Goal: Find contact information: Find contact information

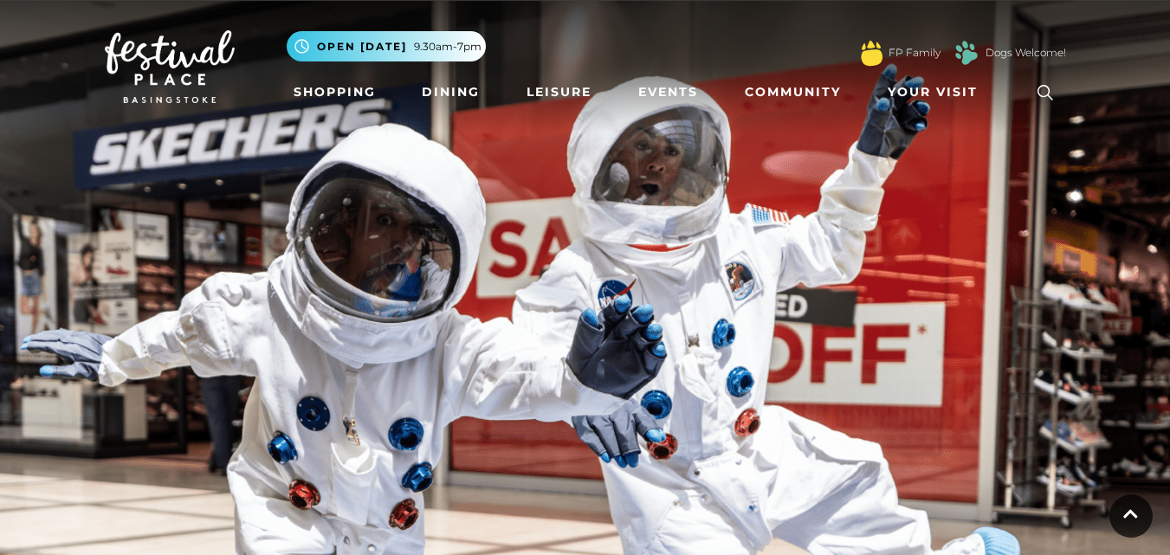
scroll to position [1454, 0]
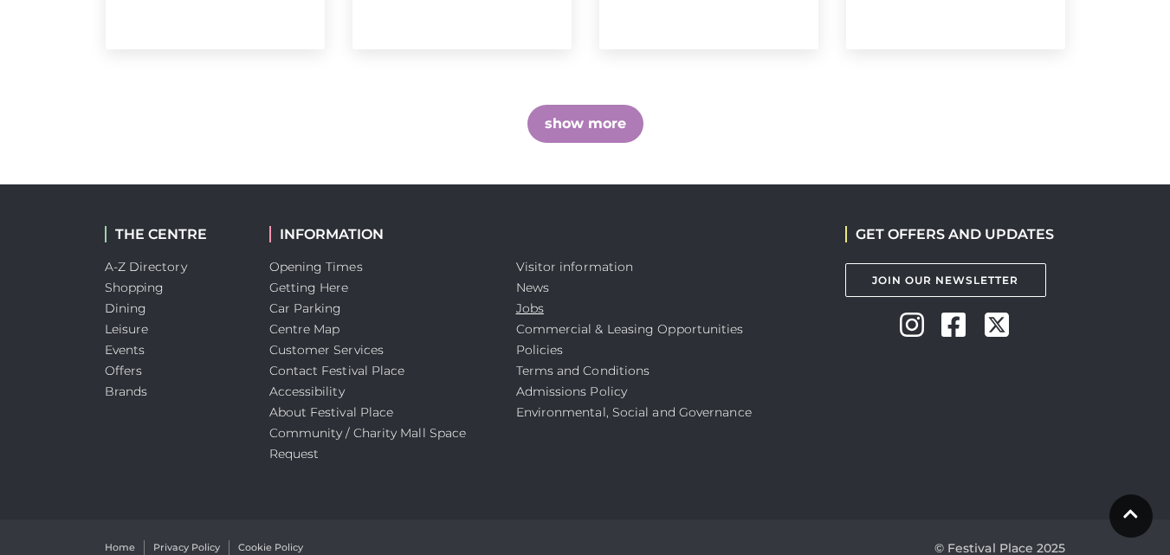
click at [538, 300] on link "Jobs" at bounding box center [530, 308] width 28 height 16
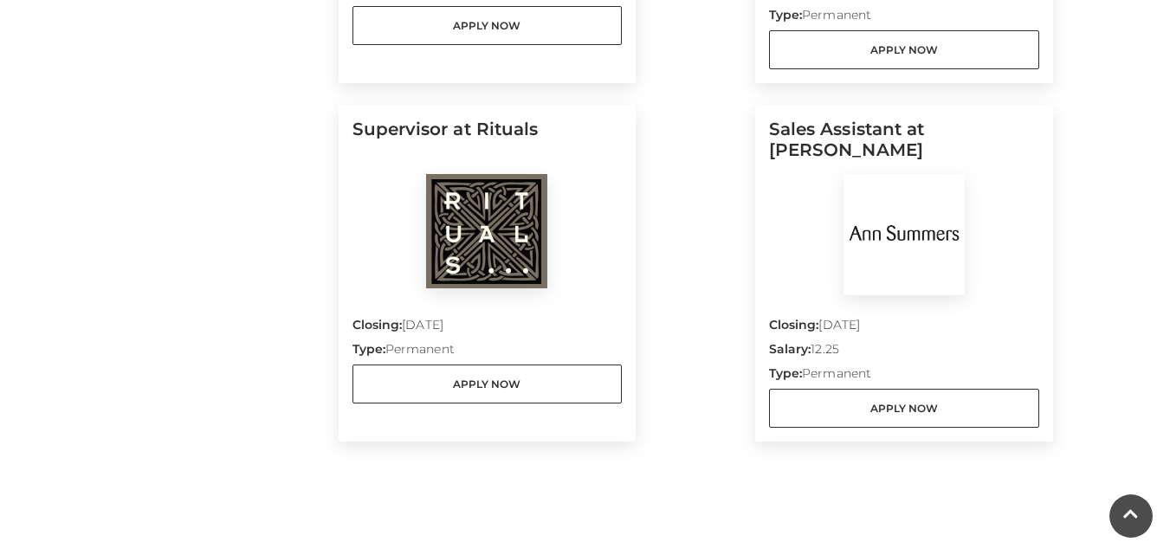
scroll to position [1559, 0]
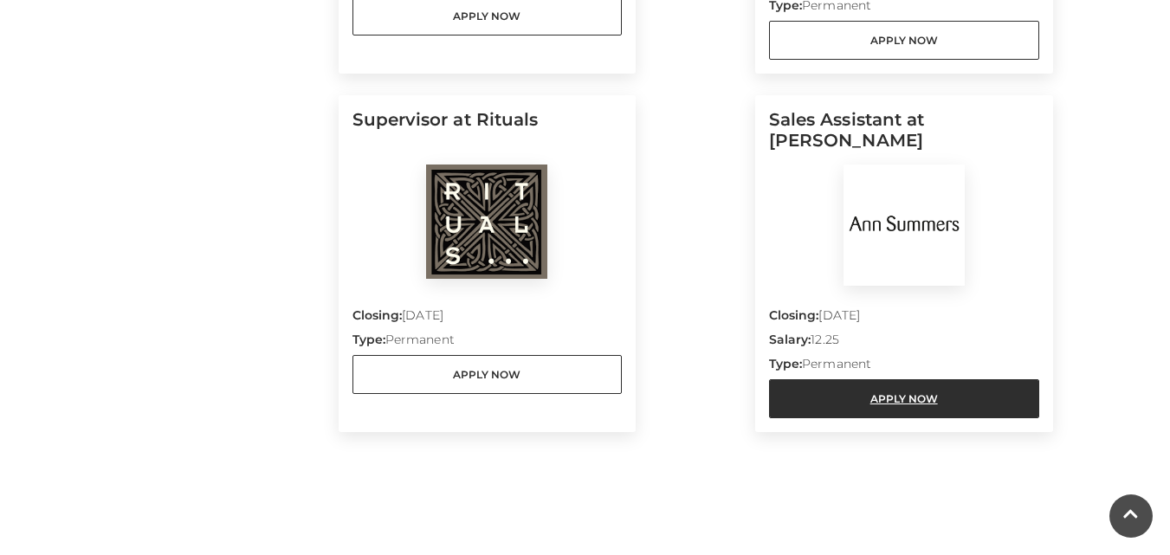
click at [914, 398] on link "Apply Now" at bounding box center [904, 398] width 270 height 39
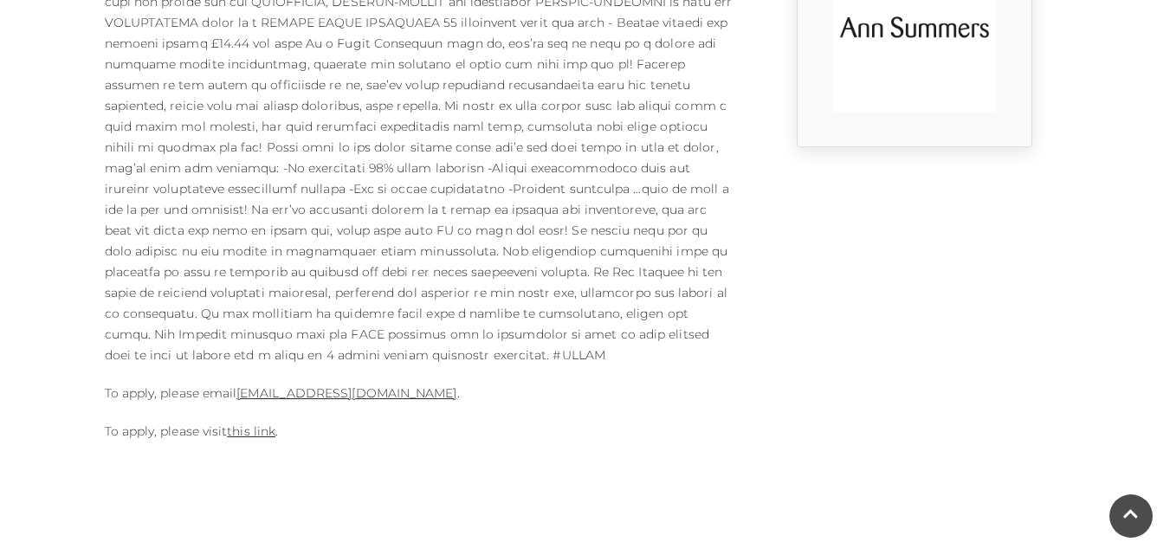
scroll to position [606, 0]
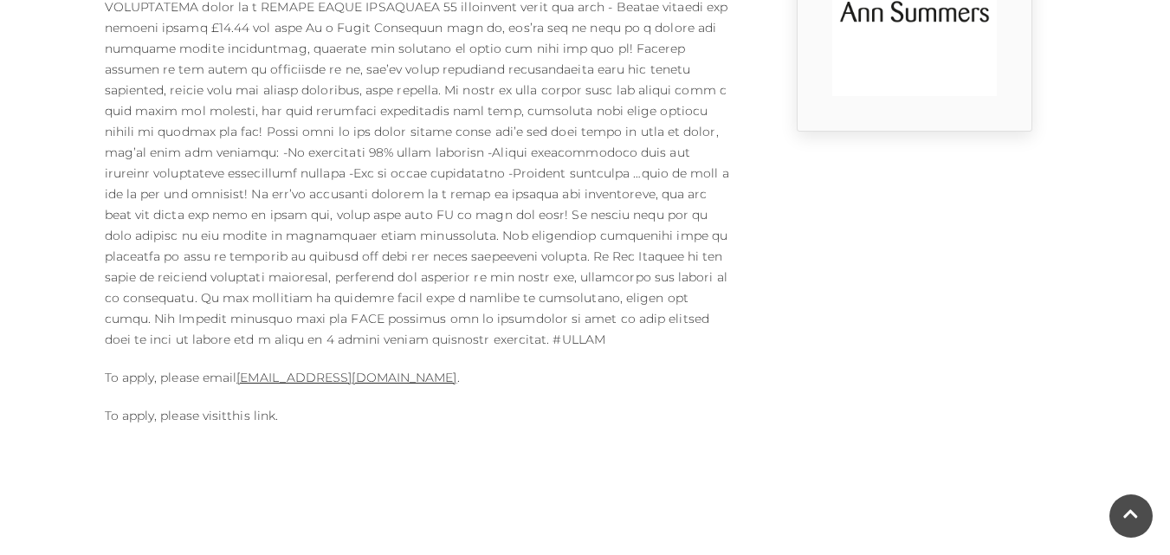
click at [268, 408] on link "this link" at bounding box center [251, 416] width 48 height 16
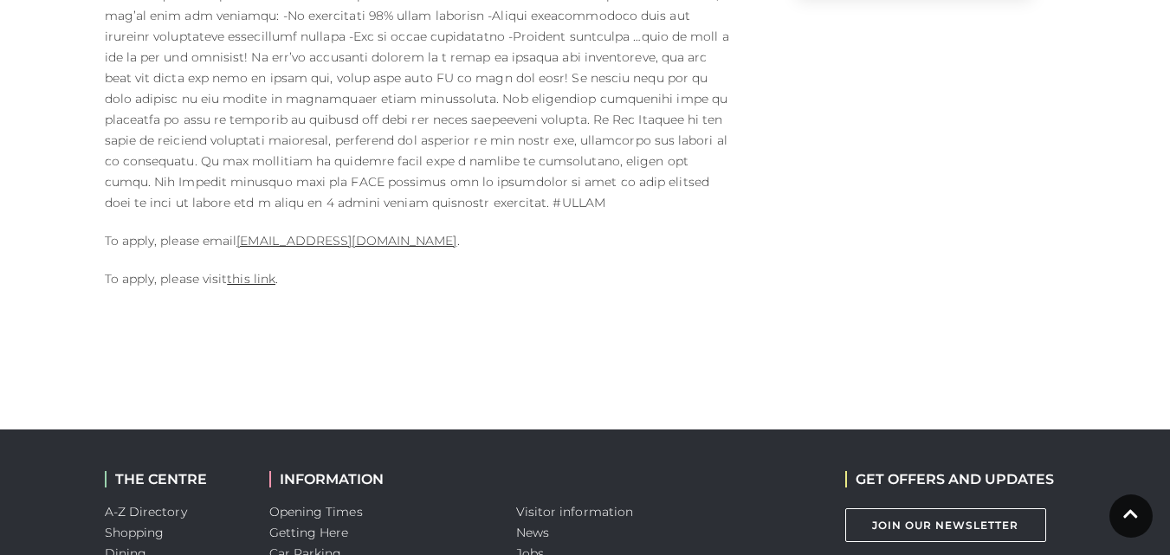
scroll to position [779, 0]
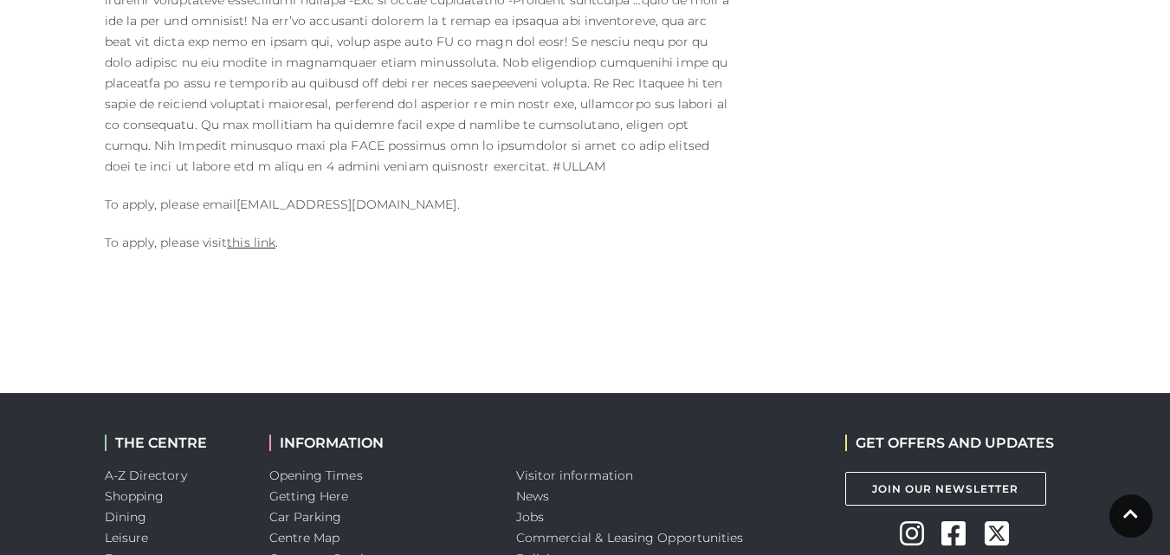
click at [349, 197] on link "074@annsummers.com" at bounding box center [346, 205] width 220 height 16
drag, startPoint x: 389, startPoint y: 179, endPoint x: 239, endPoint y: 186, distance: 150.0
click at [239, 194] on p "To apply, please email 074@annsummers.com ." at bounding box center [421, 204] width 632 height 21
copy p "074@annsummers.com ."
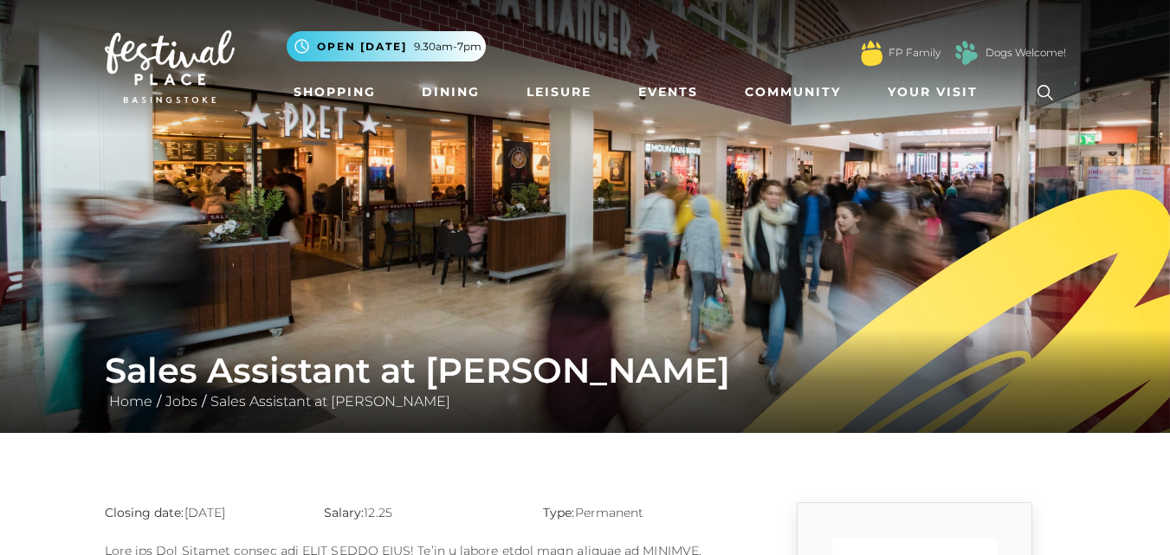
scroll to position [260, 0]
